Goal: Information Seeking & Learning: Check status

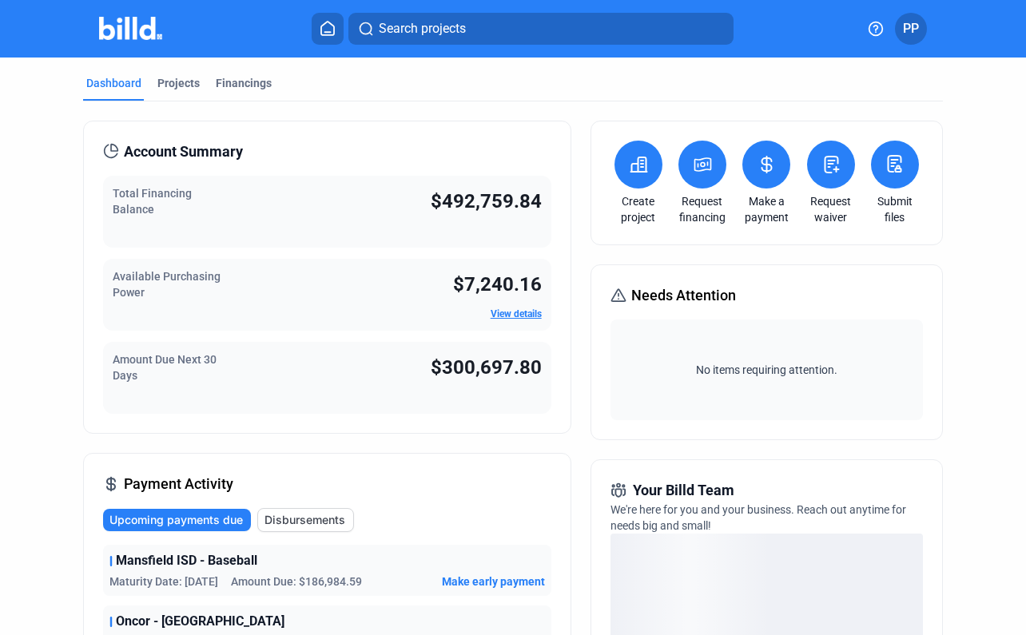
click at [187, 87] on div "Projects" at bounding box center [178, 83] width 42 height 16
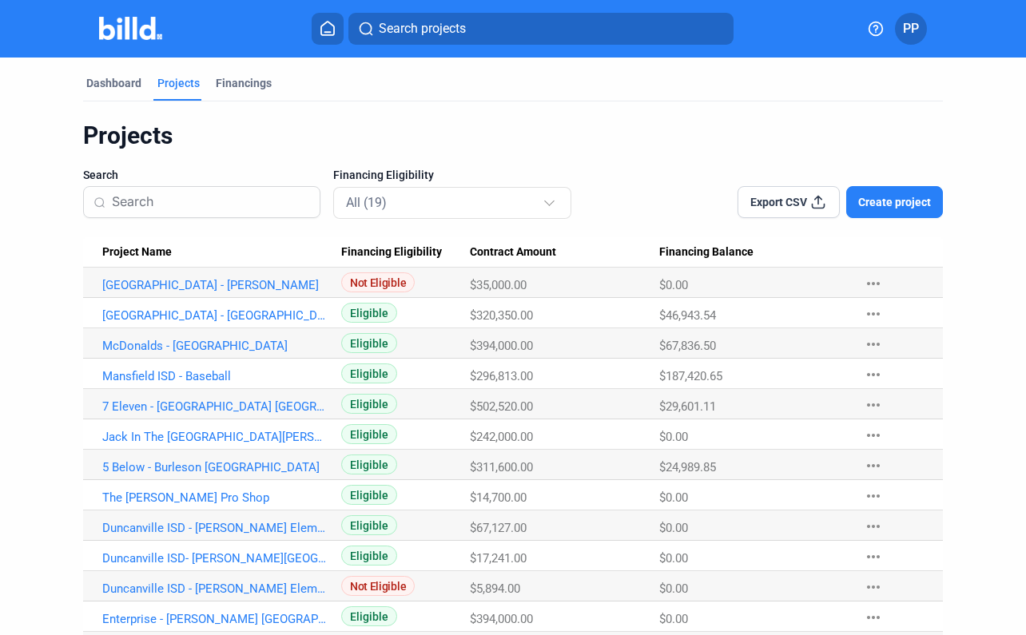
click at [244, 88] on div "Financings" at bounding box center [244, 83] width 56 height 16
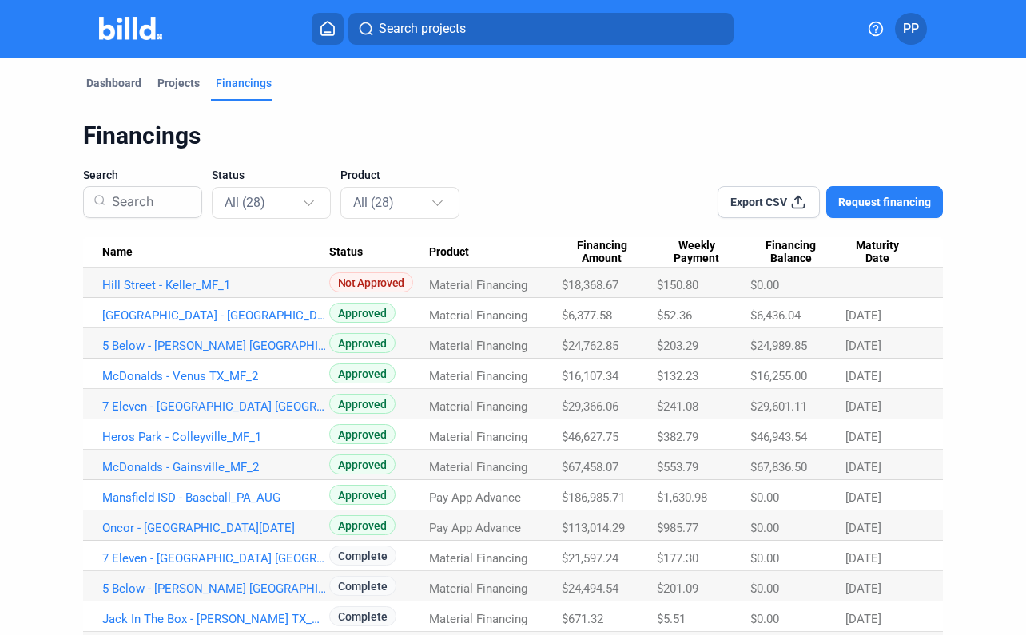
click at [195, 83] on div "Projects" at bounding box center [178, 83] width 42 height 16
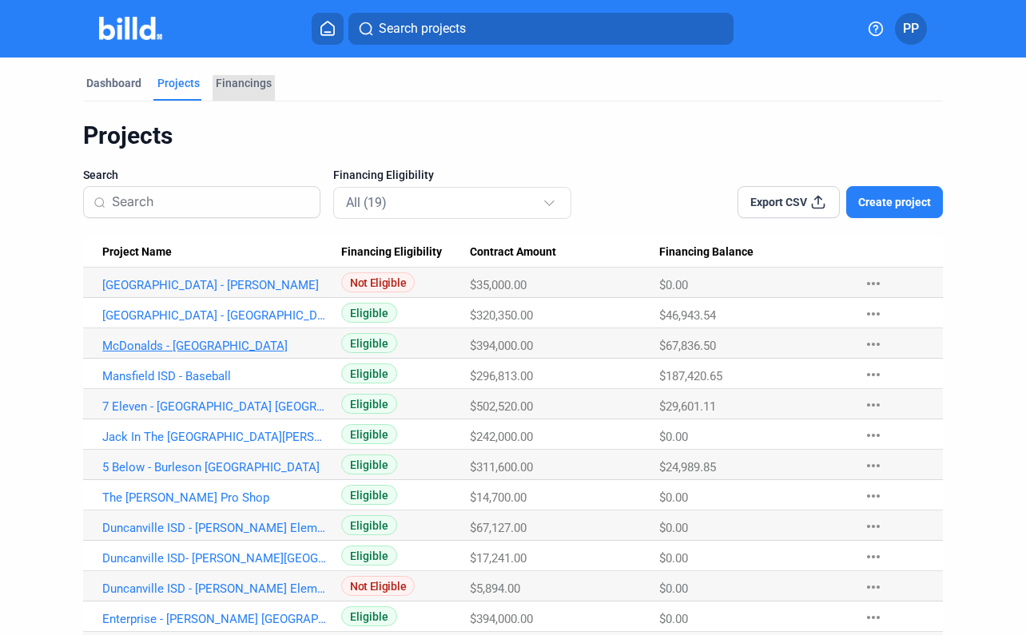
click at [245, 93] on div "Financings" at bounding box center [244, 88] width 62 height 26
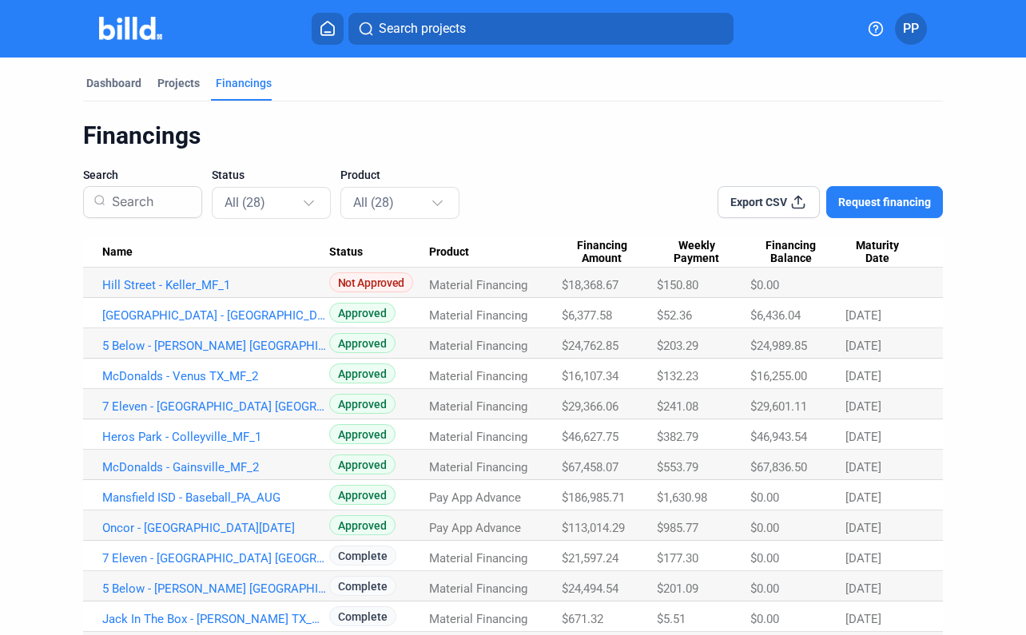
click at [103, 83] on div "Dashboard" at bounding box center [113, 83] width 55 height 16
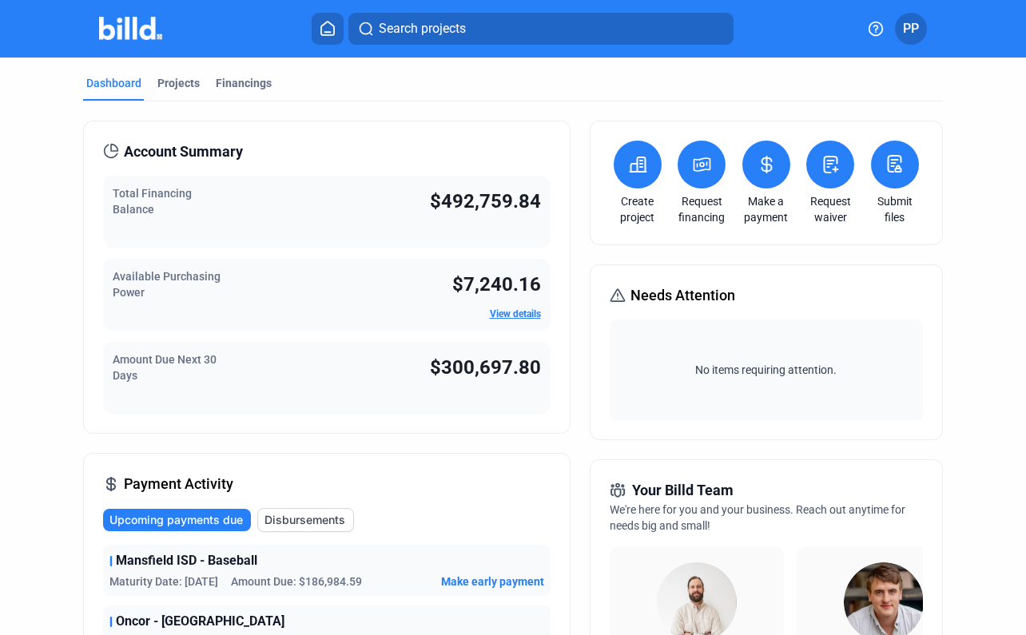
click at [235, 90] on div "Financings" at bounding box center [244, 83] width 56 height 16
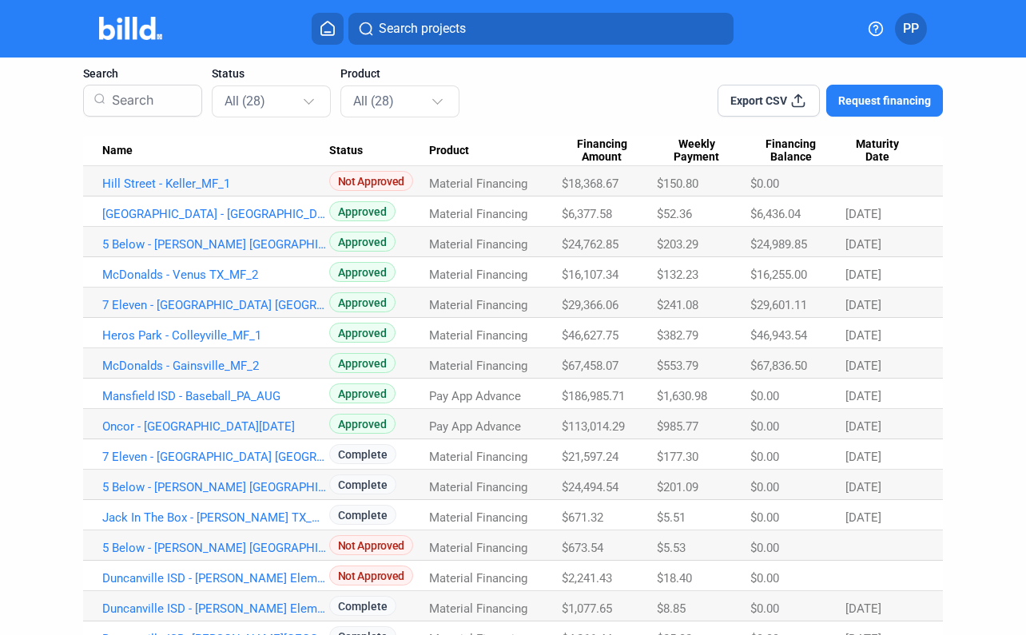
scroll to position [109, 0]
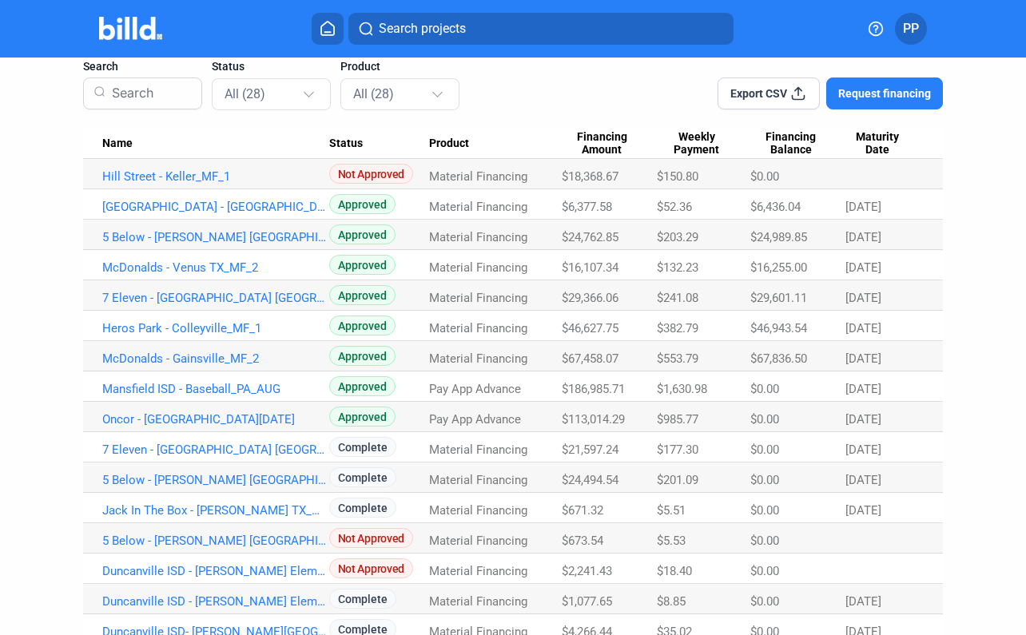
click at [594, 355] on span "$67,458.07" at bounding box center [590, 359] width 57 height 14
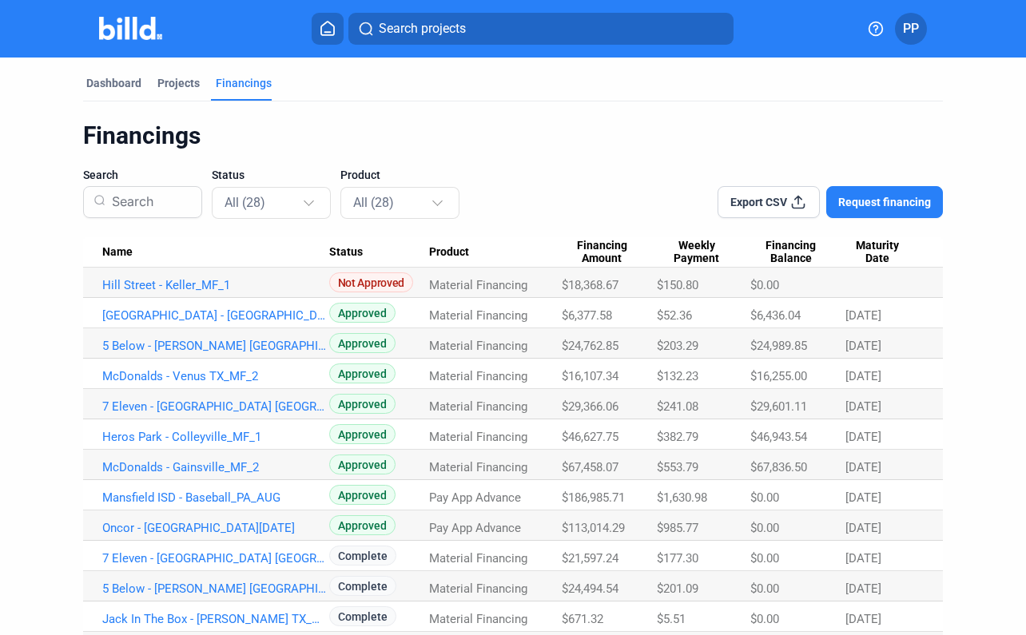
scroll to position [0, 0]
click at [117, 85] on div "Dashboard" at bounding box center [113, 83] width 55 height 16
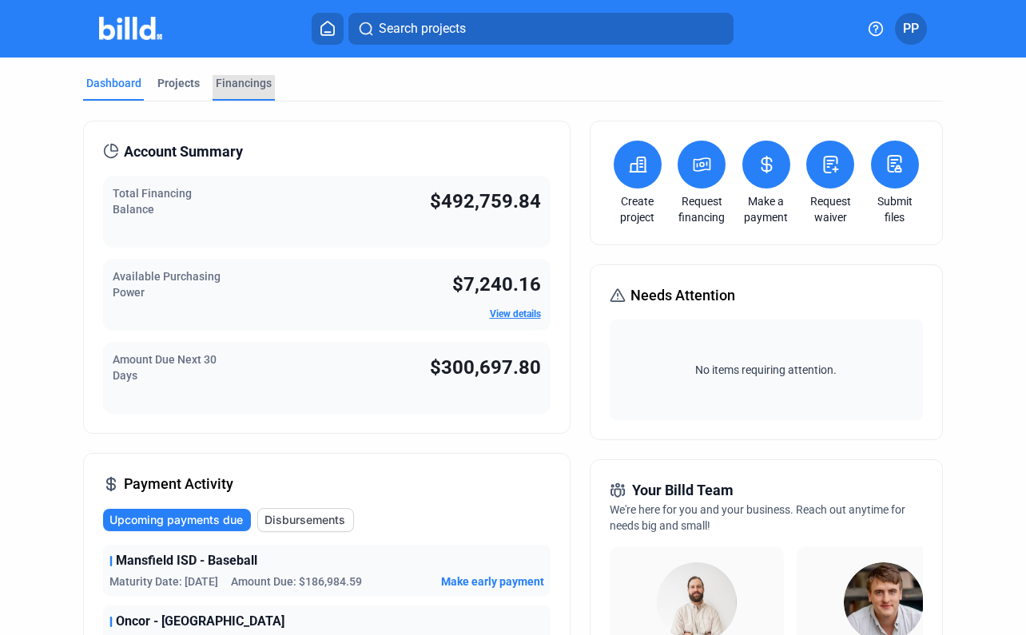
click at [231, 75] on div "Financings" at bounding box center [244, 83] width 56 height 16
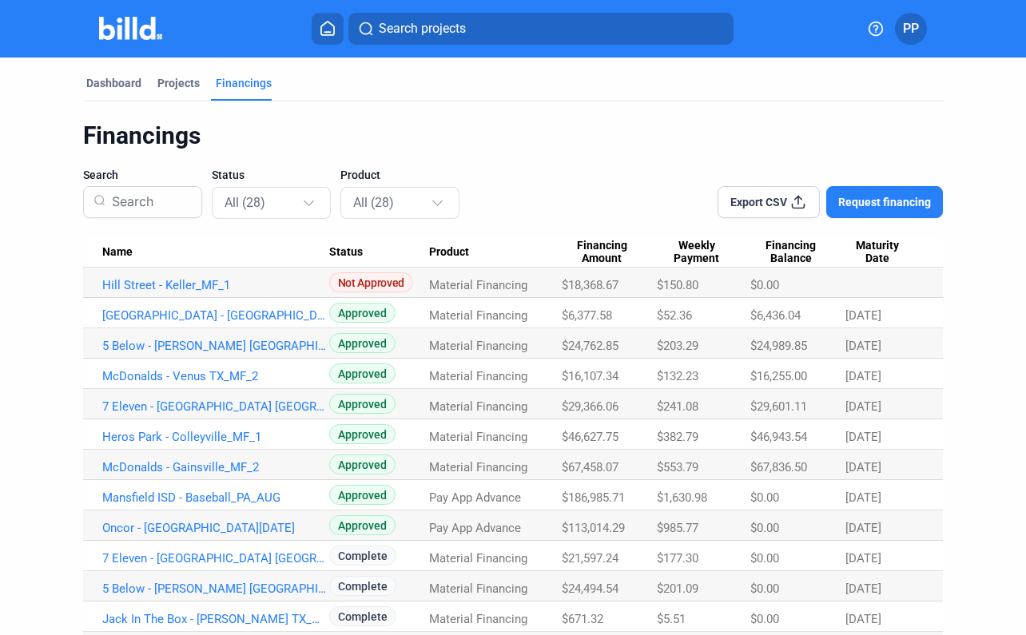
click at [176, 69] on mat-tab-group "Dashboard Projects Financings Financings Search Status All (28) Product All (28…" at bounding box center [513, 588] width 860 height 1060
click at [173, 82] on div "Projects" at bounding box center [178, 83] width 42 height 16
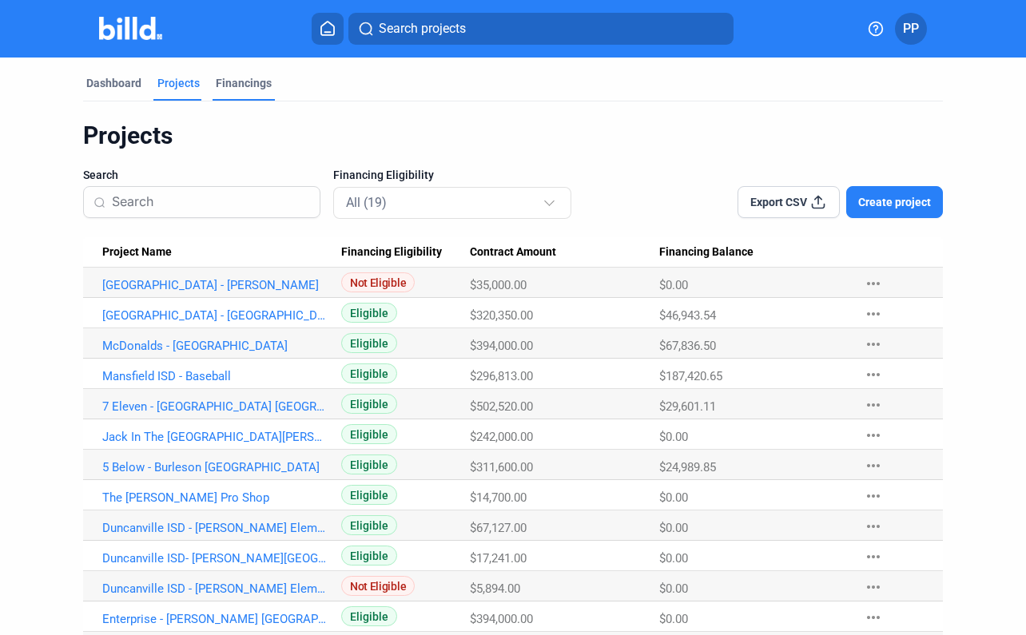
click at [243, 96] on div "Financings" at bounding box center [244, 88] width 62 height 26
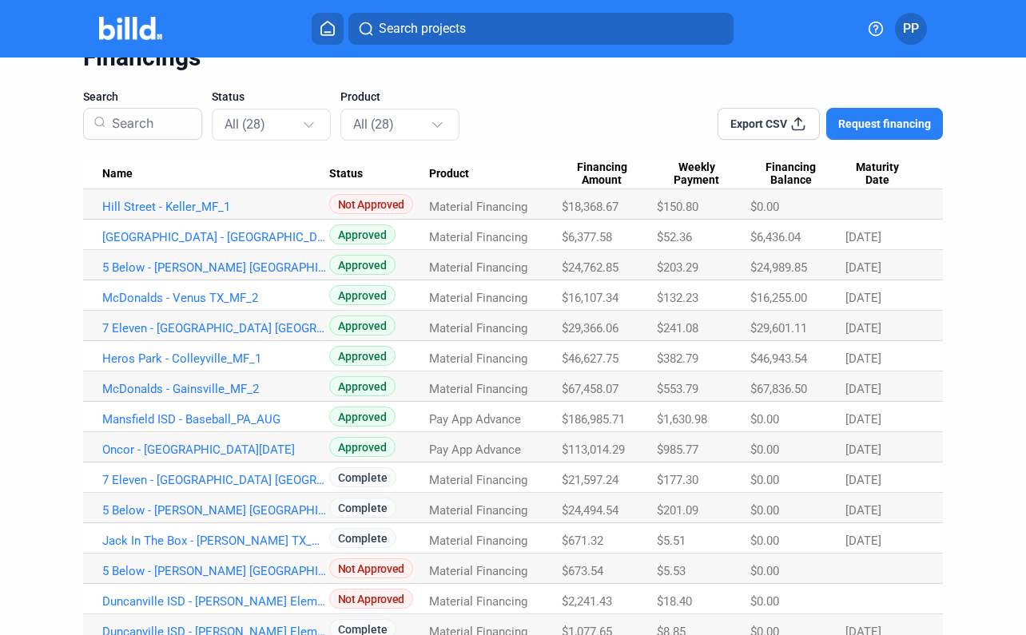
scroll to position [80, 0]
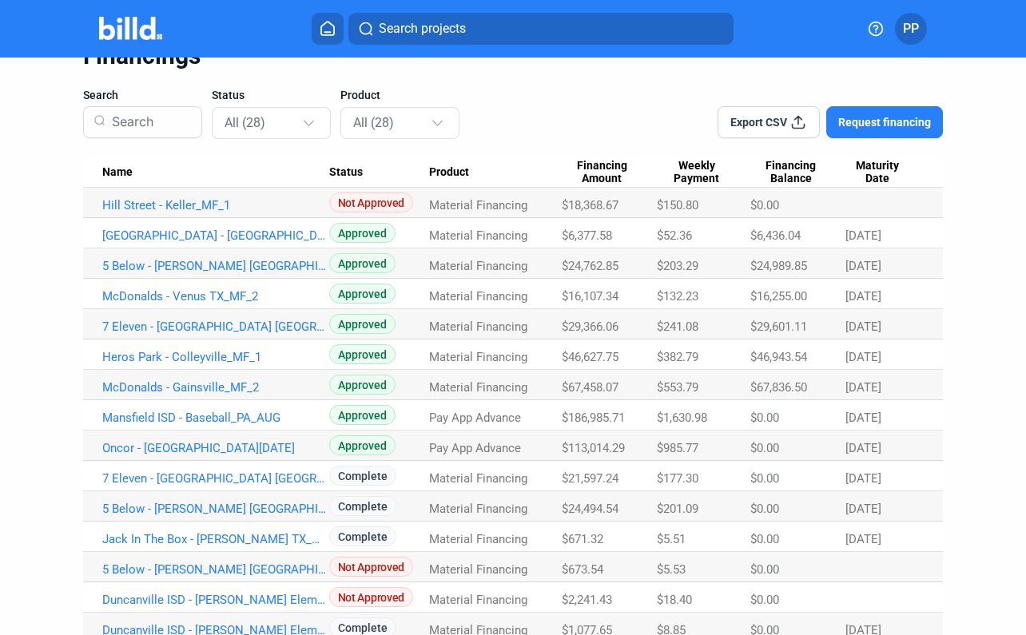
drag, startPoint x: 626, startPoint y: 416, endPoint x: 565, endPoint y: 419, distance: 61.6
click at [565, 419] on div "$186,985.71" at bounding box center [609, 418] width 95 height 14
copy span "186,985.71"
